Goal: Check status: Check status

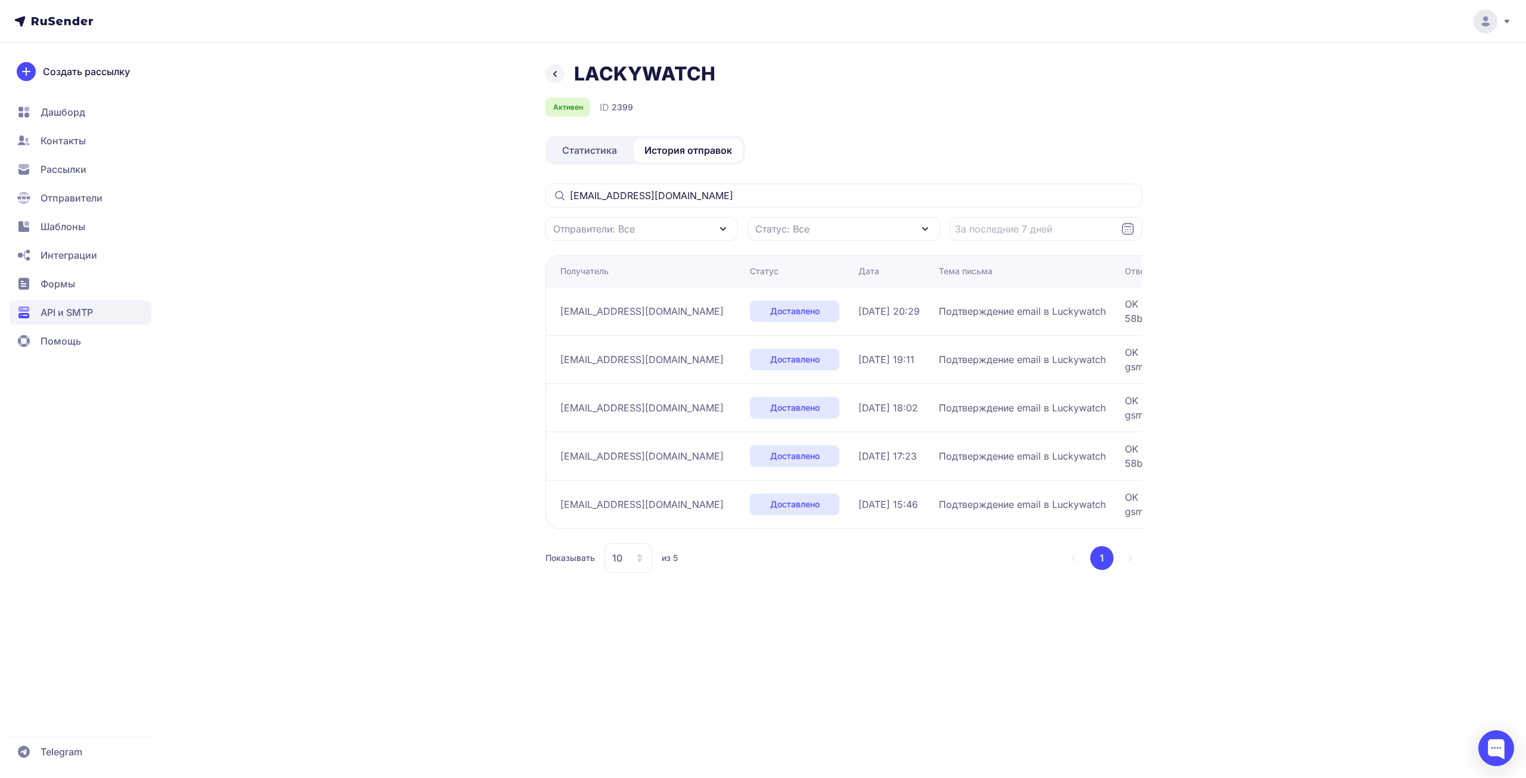
click at [550, 72] on icon at bounding box center [555, 74] width 14 height 14
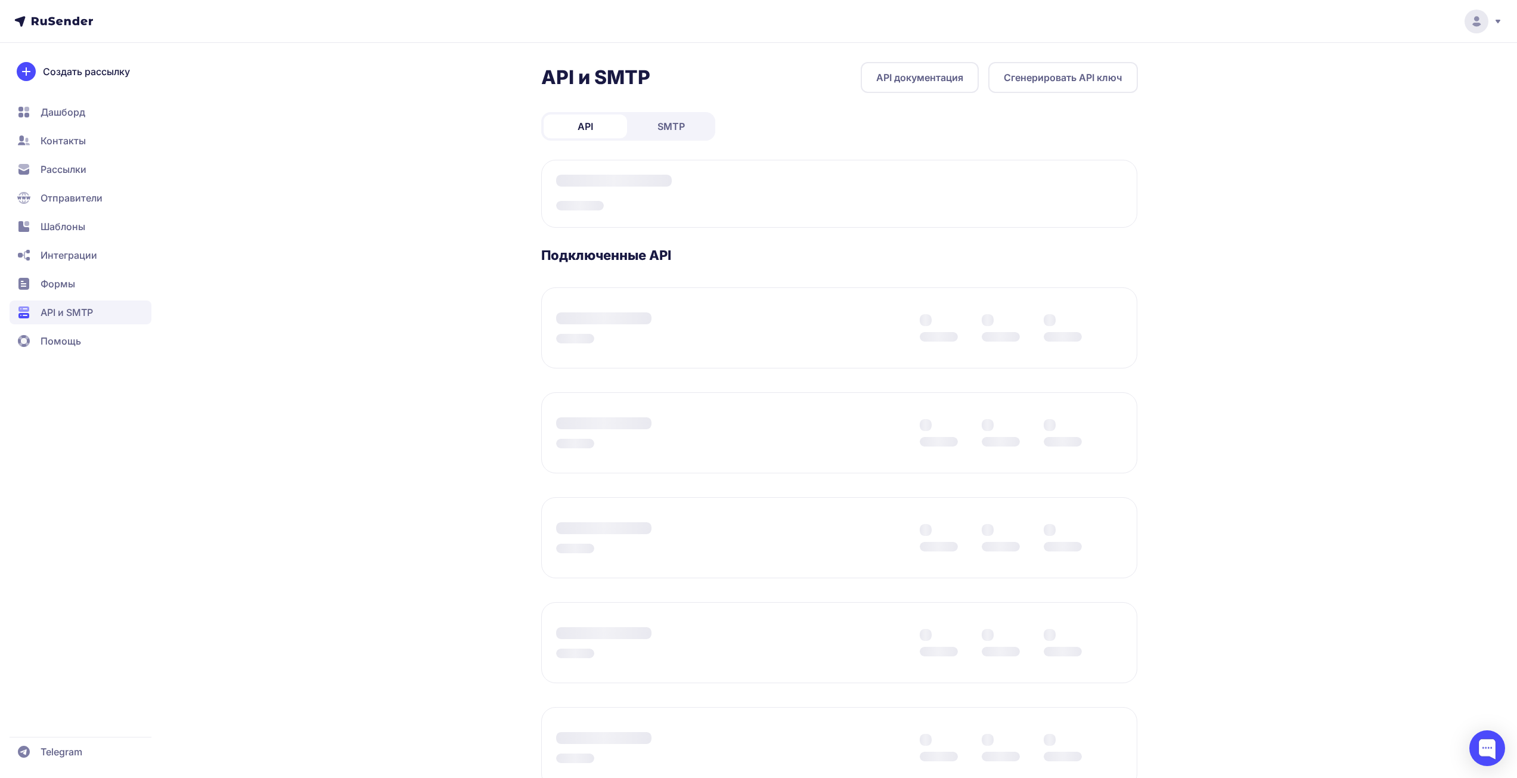
click at [389, 223] on div "API и SMTP API документация Сгенерировать API ключ API SMTP Подключенные API" at bounding box center [759, 491] width 858 height 859
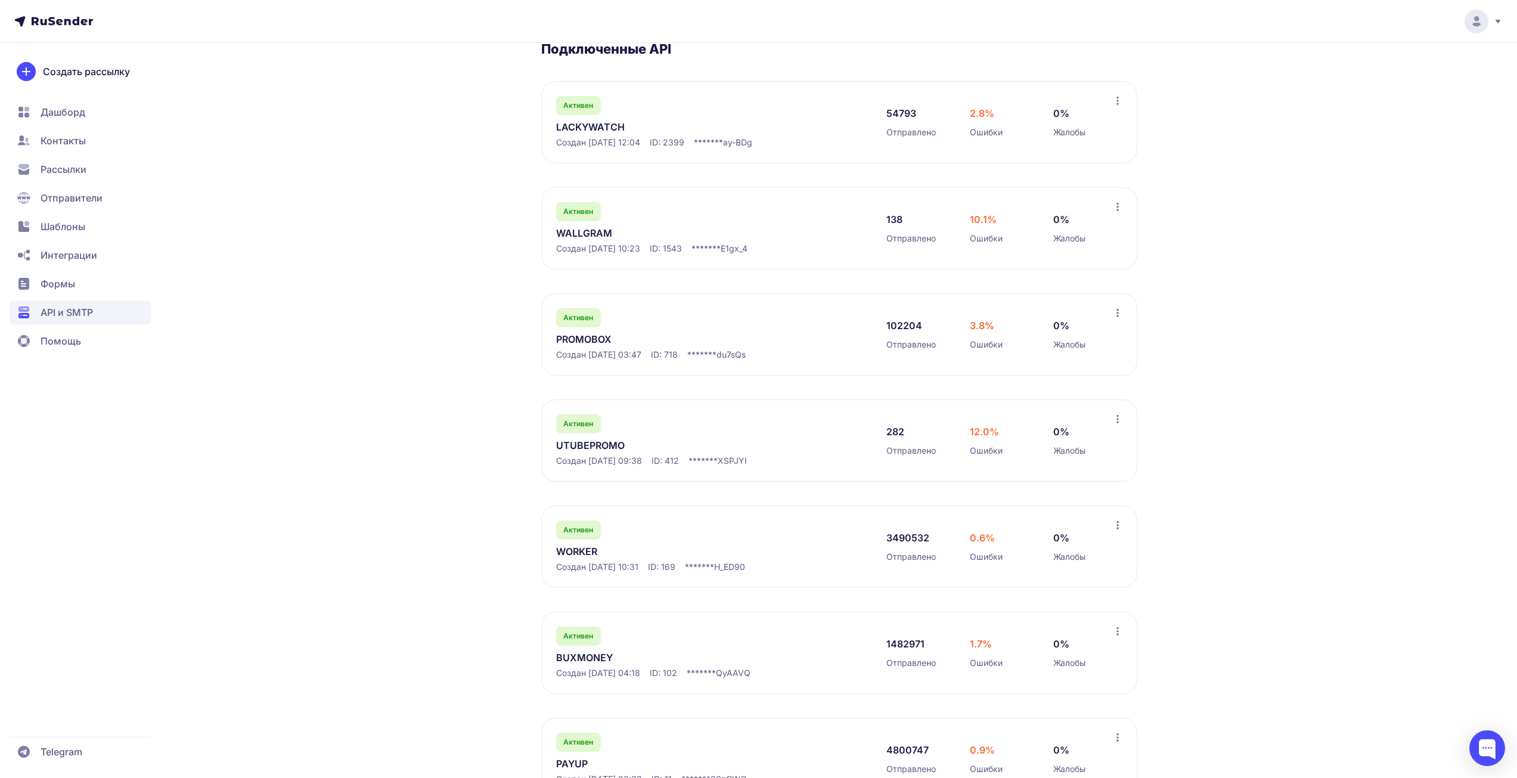
scroll to position [257, 0]
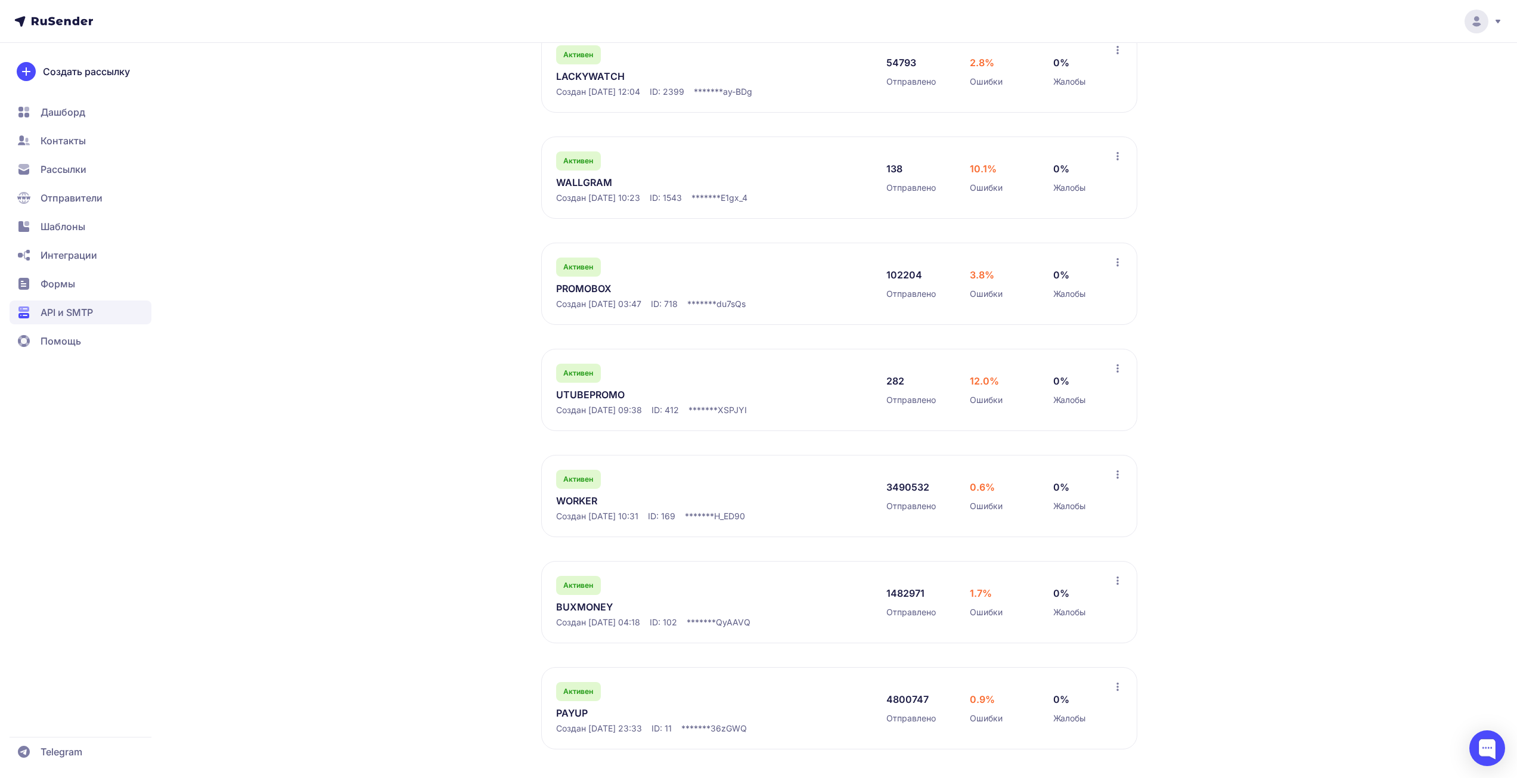
click at [598, 604] on link "BUXMONEY" at bounding box center [678, 607] width 244 height 14
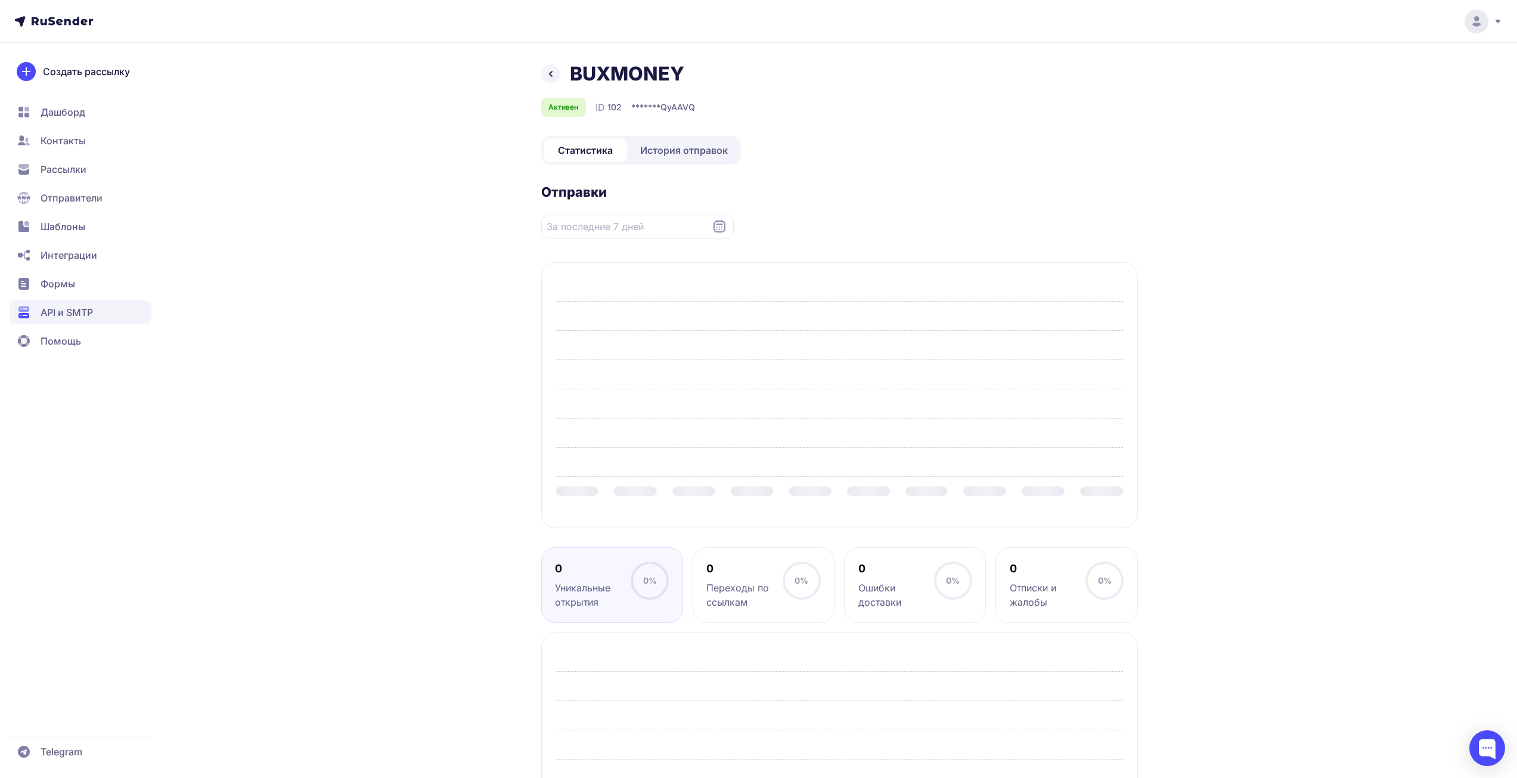
click at [334, 233] on div "BUXMONEY Активен ID 102 ******* QyAAVQ Статистика История отправок Отправки Нет…" at bounding box center [759, 487] width 858 height 851
click at [674, 153] on span "История отправок" at bounding box center [684, 150] width 88 height 14
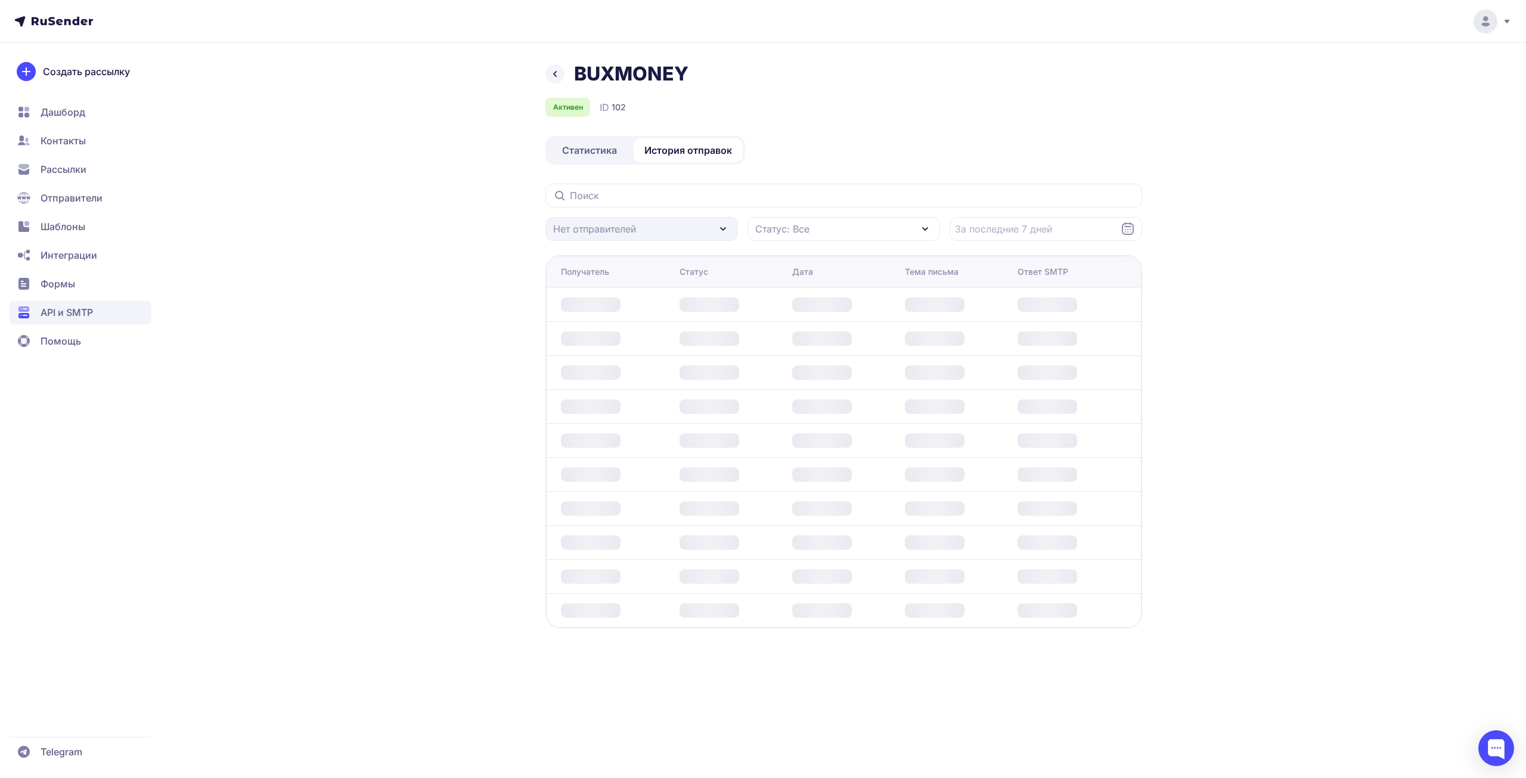
click at [326, 260] on div "BUXMONEY Активен ID 102 Статистика История отправок Нет отправителей Статус: Вс…" at bounding box center [763, 389] width 1526 height 778
click at [343, 352] on div "BUXMONEY Активен ID 102 Статистика История отправок Нет отправителей Статус: Вс…" at bounding box center [763, 359] width 858 height 595
click at [916, 107] on div "Активен ID 102" at bounding box center [843, 107] width 597 height 19
click at [277, 322] on div "BUXMONEY Активен ID 102 Статистика История отправок Нет отправителей Статус: Вс…" at bounding box center [763, 389] width 1526 height 778
click at [287, 128] on div "BUXMONEY Активен ID 102 Статистика История отправок Нет отправителей Статус: Вс…" at bounding box center [763, 389] width 1526 height 778
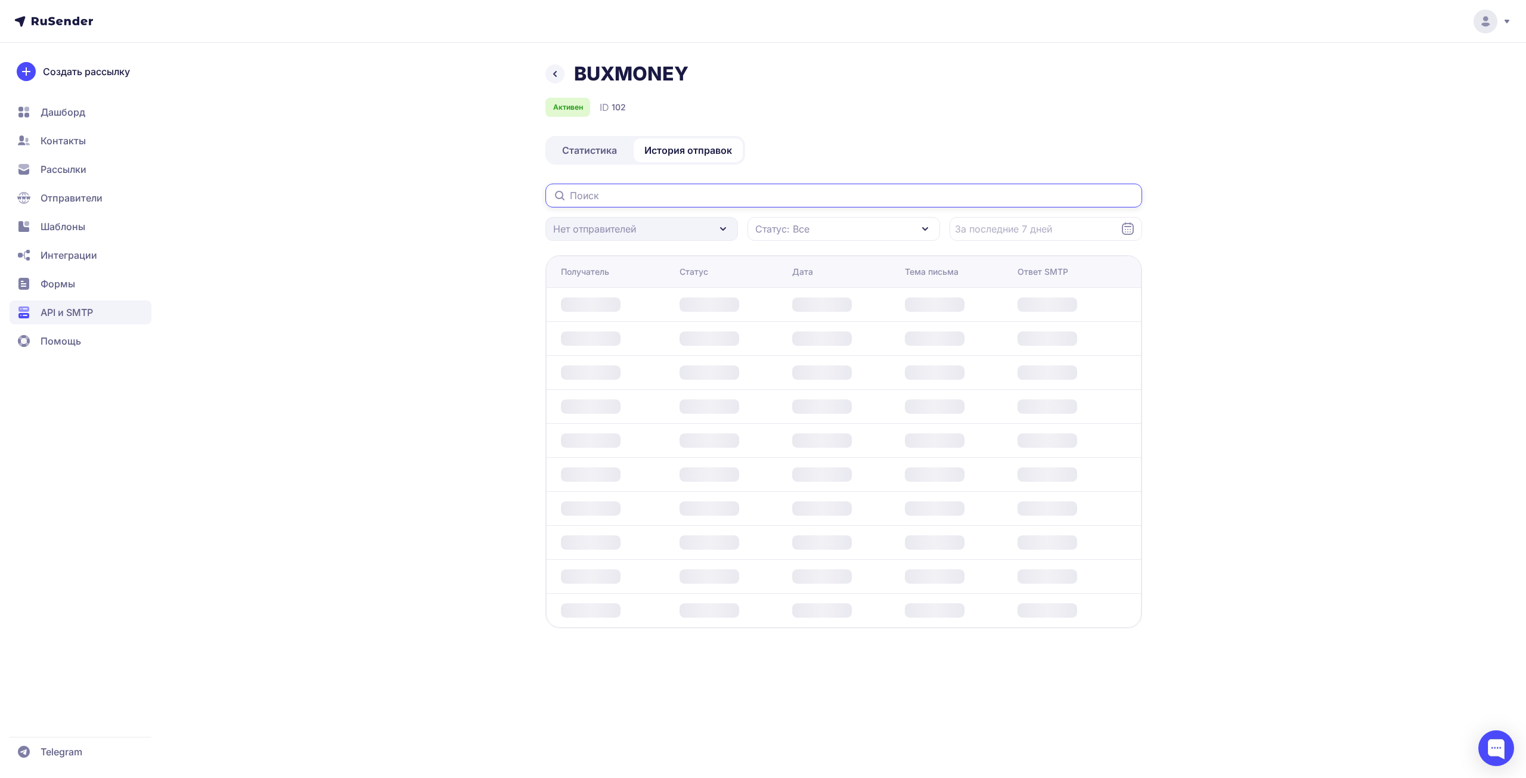
click at [644, 195] on input "text" at bounding box center [843, 196] width 597 height 24
paste input "[EMAIL_ADDRESS][DOMAIN_NAME]"
type input "[EMAIL_ADDRESS][DOMAIN_NAME]"
drag, startPoint x: 1330, startPoint y: 331, endPoint x: 1320, endPoint y: 345, distance: 16.7
click at [1329, 332] on div "BUXMONEY Активен ID 102 Статистика История отправок [EMAIL_ADDRESS][DOMAIN_NAME…" at bounding box center [763, 389] width 1526 height 778
